Goal: Navigation & Orientation: Find specific page/section

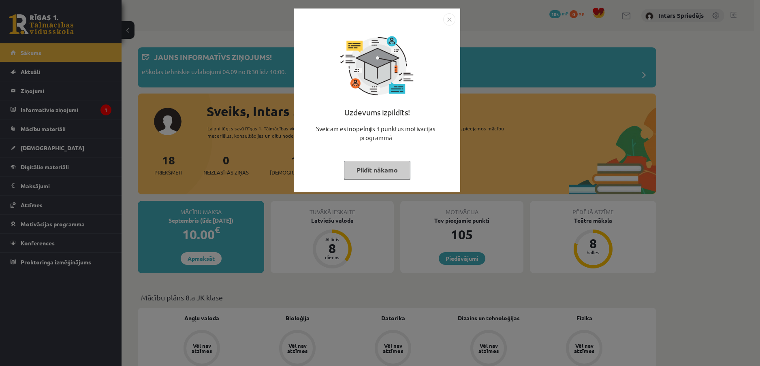
click at [450, 20] on img "Close" at bounding box center [449, 19] width 12 height 12
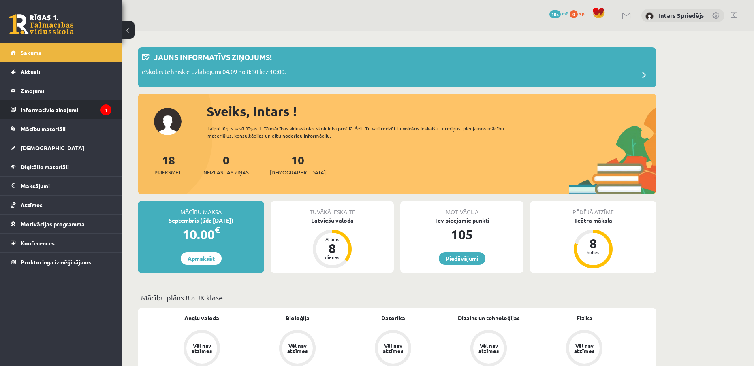
click at [84, 113] on legend "Informatīvie ziņojumi 1" at bounding box center [66, 109] width 91 height 19
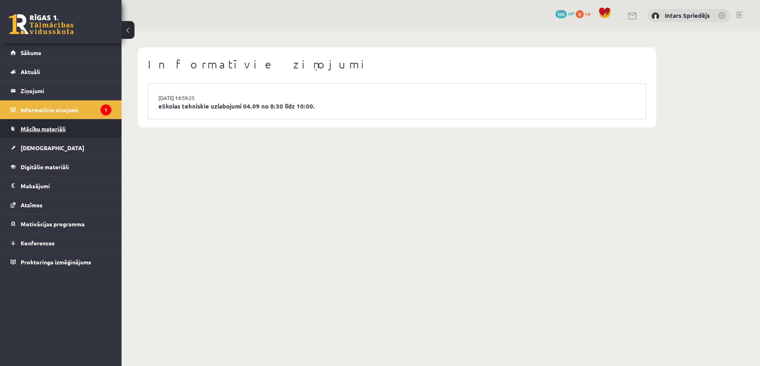
click at [47, 132] on span "Mācību materiāli" at bounding box center [43, 128] width 45 height 7
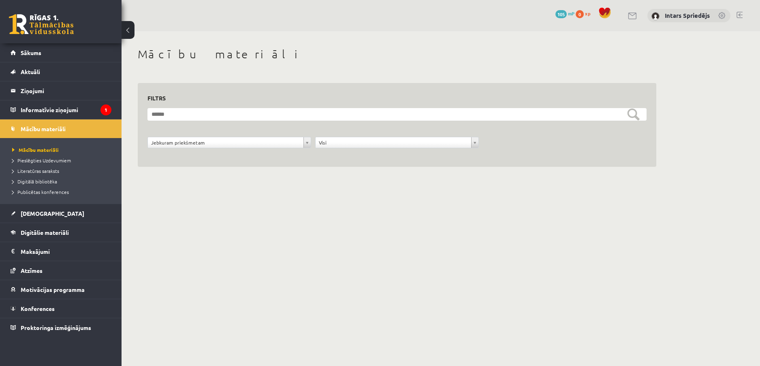
click at [159, 186] on div "**********" at bounding box center [396, 116] width 551 height 170
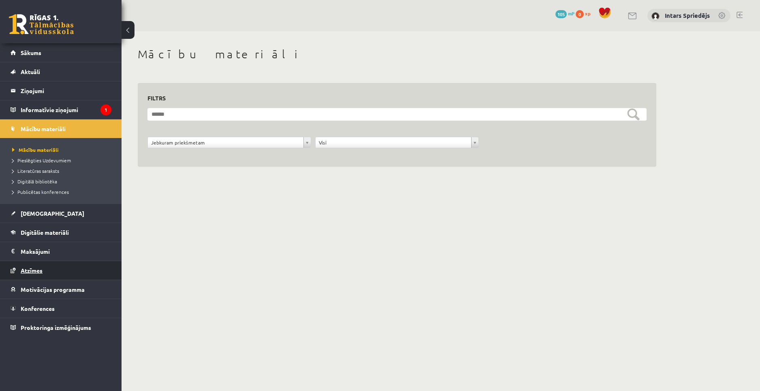
click at [43, 268] on link "Atzīmes" at bounding box center [61, 270] width 101 height 19
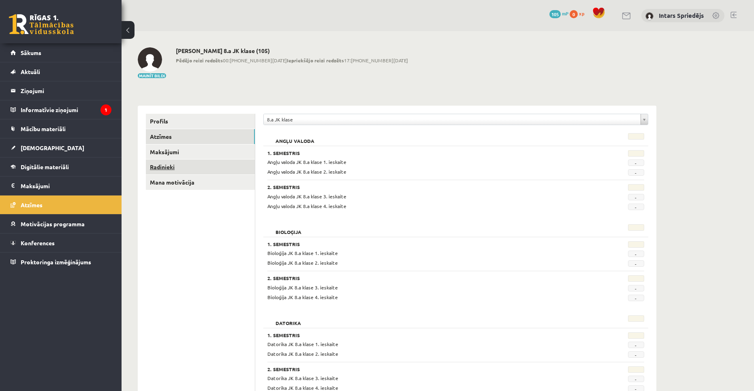
click at [188, 172] on link "Radinieki" at bounding box center [200, 167] width 109 height 15
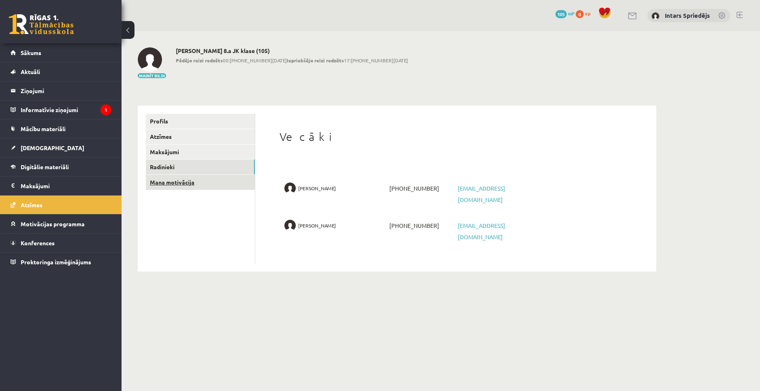
click at [202, 187] on link "Mana motivācija" at bounding box center [200, 182] width 109 height 15
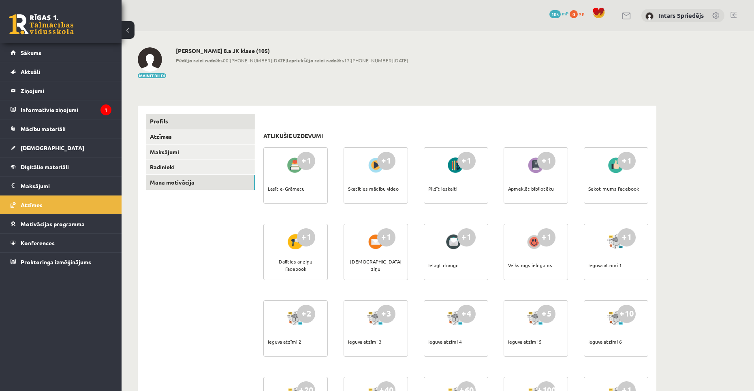
click at [194, 121] on link "Profils" at bounding box center [200, 121] width 109 height 15
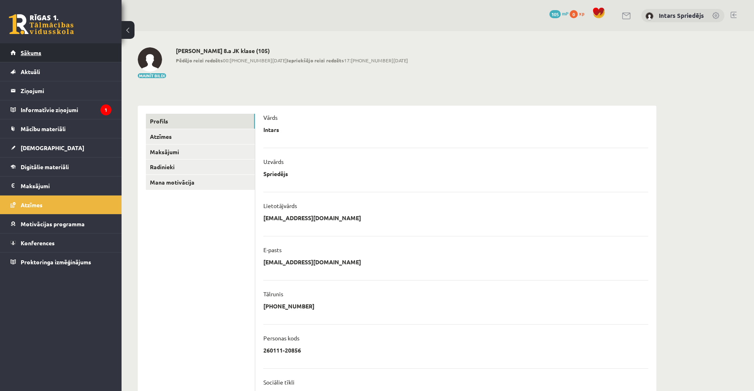
click at [31, 58] on link "Sākums" at bounding box center [61, 52] width 101 height 19
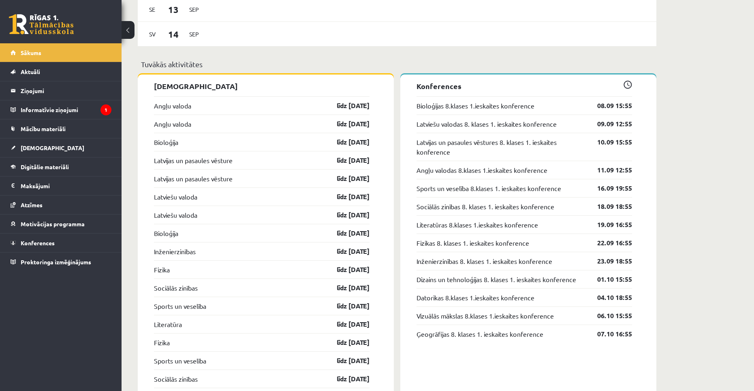
scroll to position [648, 0]
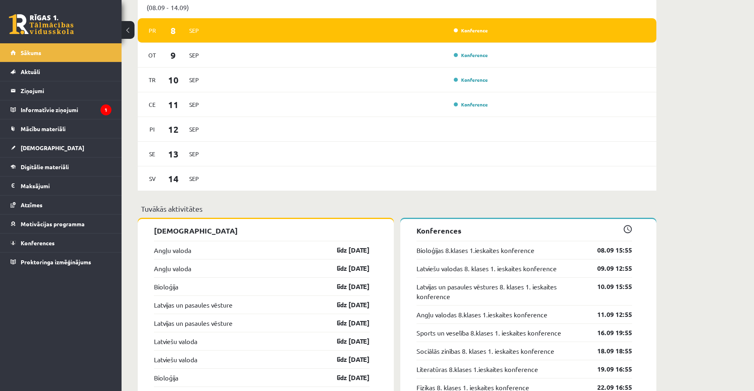
click at [622, 228] on p "Konferences" at bounding box center [523, 230] width 215 height 11
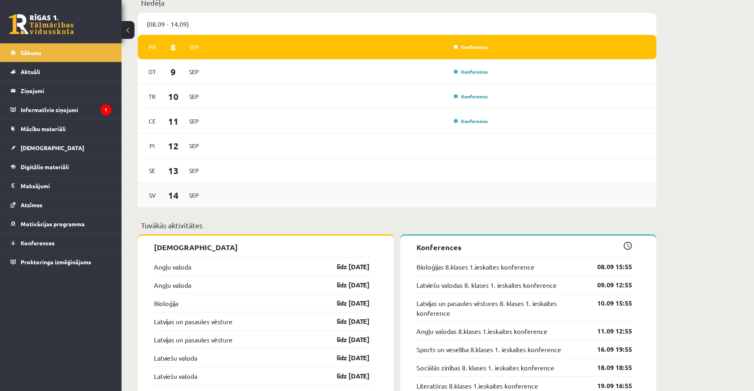
scroll to position [567, 0]
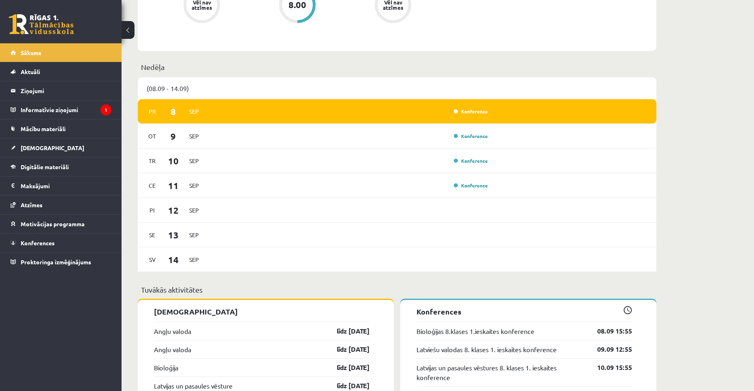
click at [466, 110] on div "Konference" at bounding box center [470, 111] width 40 height 8
click at [468, 111] on link "Konference" at bounding box center [471, 111] width 34 height 6
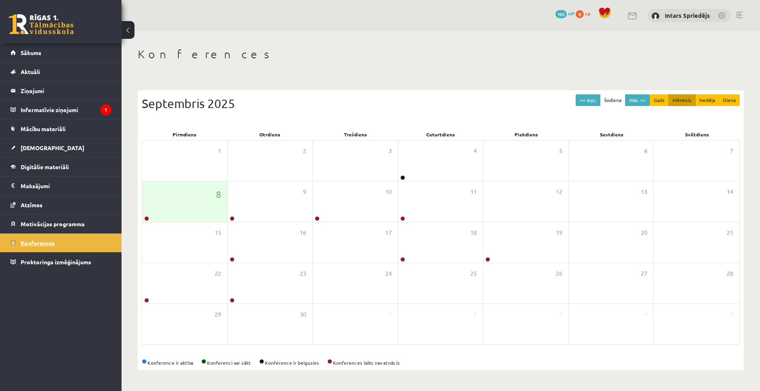
click at [84, 241] on link "Konferences" at bounding box center [61, 243] width 101 height 19
click at [71, 55] on link "Sākums" at bounding box center [61, 52] width 101 height 19
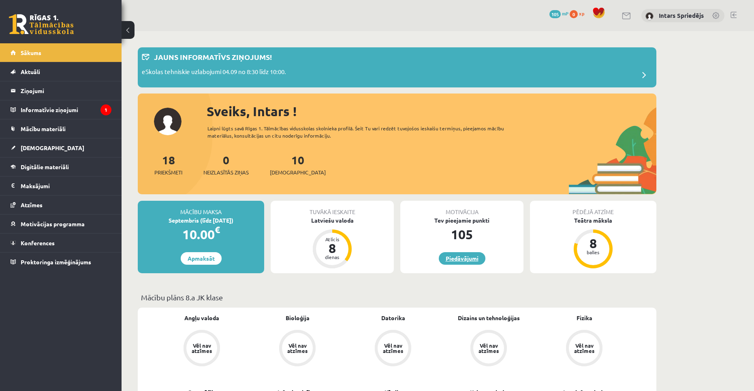
click at [467, 259] on link "Piedāvājumi" at bounding box center [462, 258] width 47 height 13
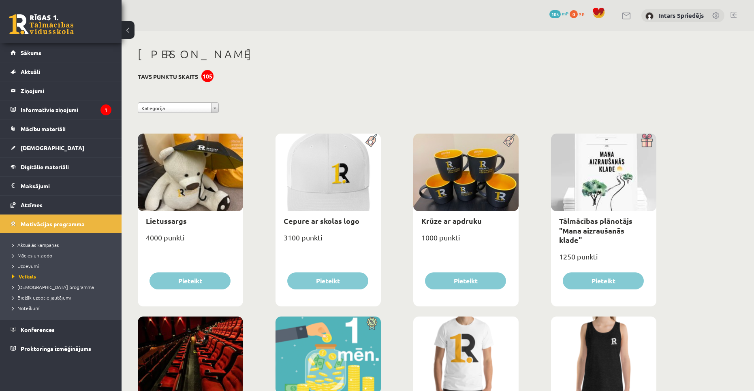
click at [85, 55] on link "Sākums" at bounding box center [61, 52] width 101 height 19
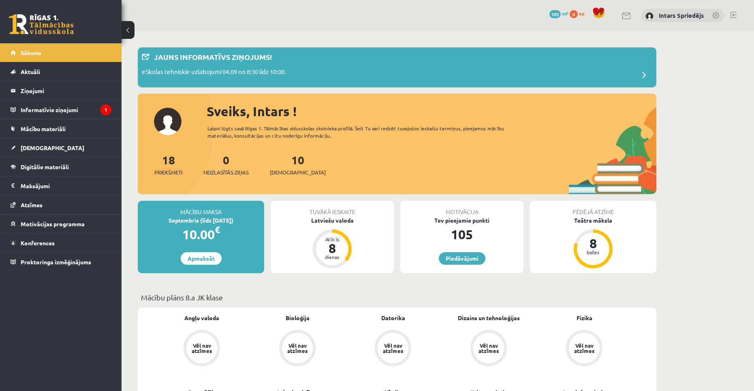
click at [575, 13] on span "0" at bounding box center [573, 14] width 8 height 8
